Goal: Find specific page/section: Find specific page/section

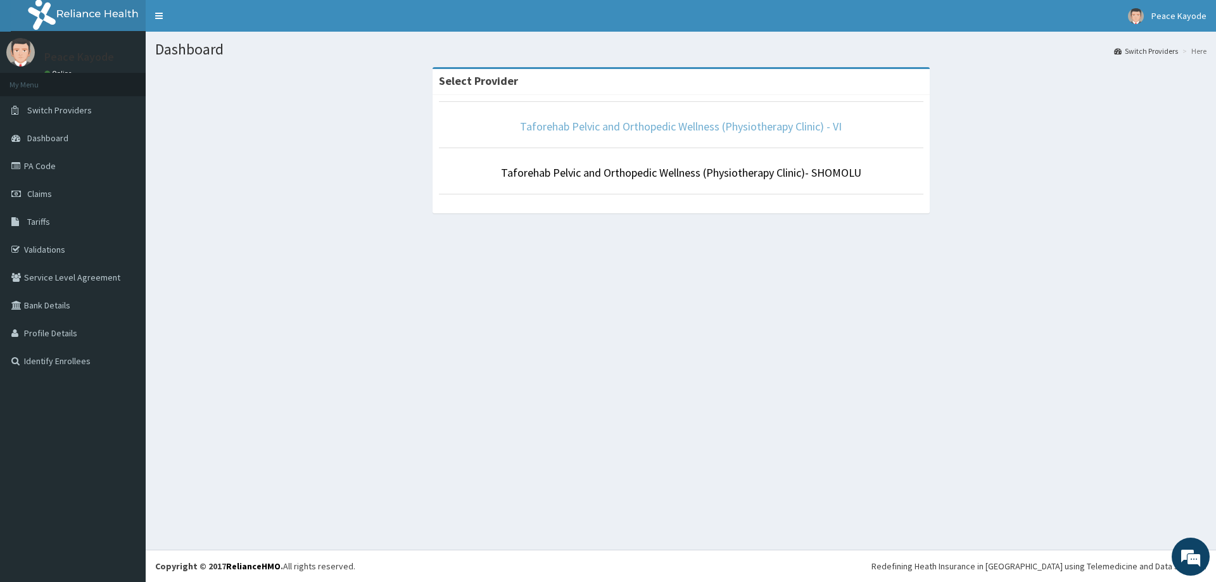
click at [706, 132] on link "Taforehab Pelvic and Orthopedic Wellness (Physiotherapy Clinic) - VI" at bounding box center [681, 126] width 322 height 15
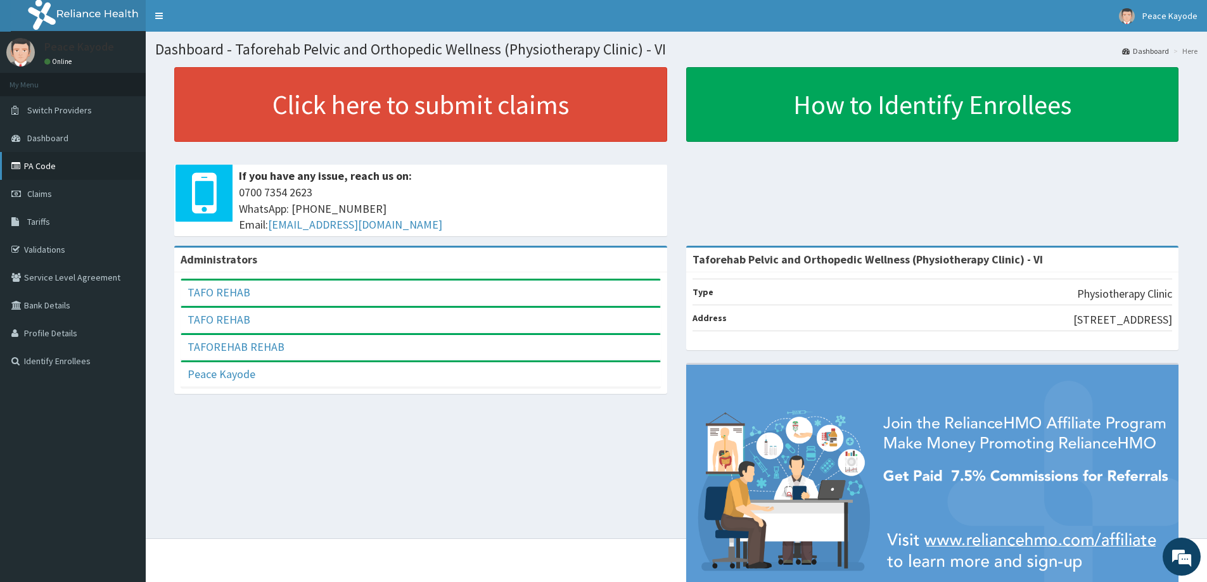
click at [28, 163] on link "PA Code" at bounding box center [73, 166] width 146 height 28
